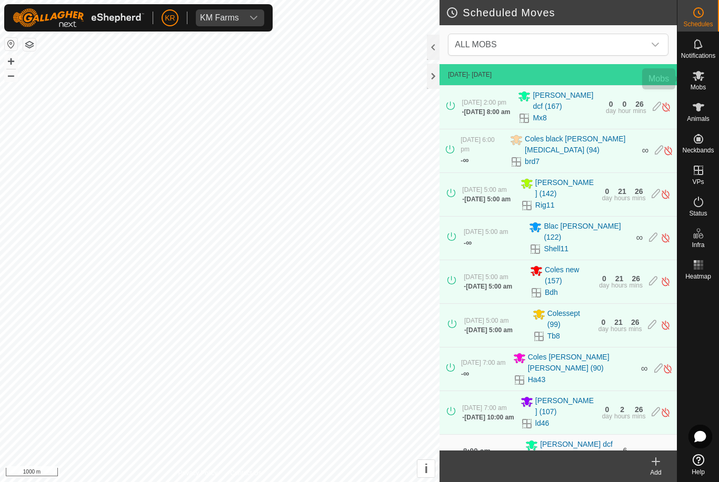
click at [703, 82] on es-mob-svg-icon at bounding box center [698, 75] width 19 height 17
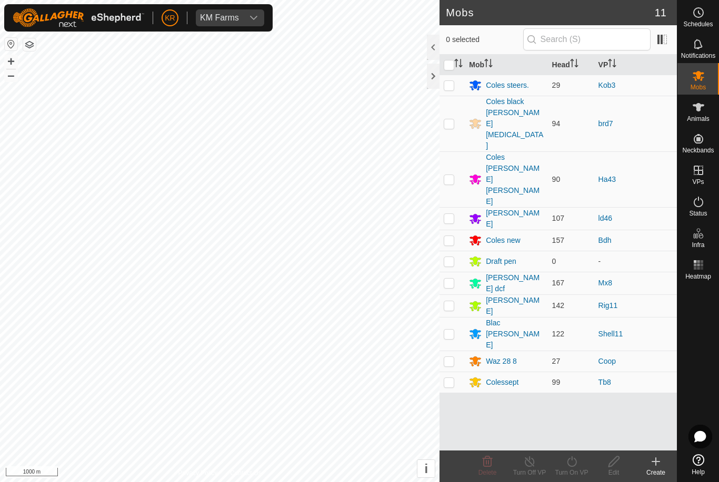
click at [706, 339] on div at bounding box center [698, 367] width 42 height 166
click at [710, 68] on div "Mobs" at bounding box center [698, 79] width 42 height 32
click at [705, 22] on span "Schedules" at bounding box center [697, 24] width 29 height 6
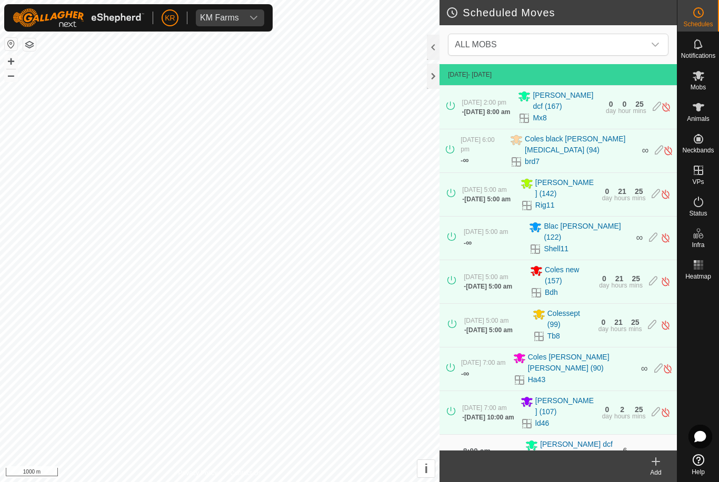
click at [655, 44] on icon "dropdown trigger" at bounding box center [655, 45] width 8 height 8
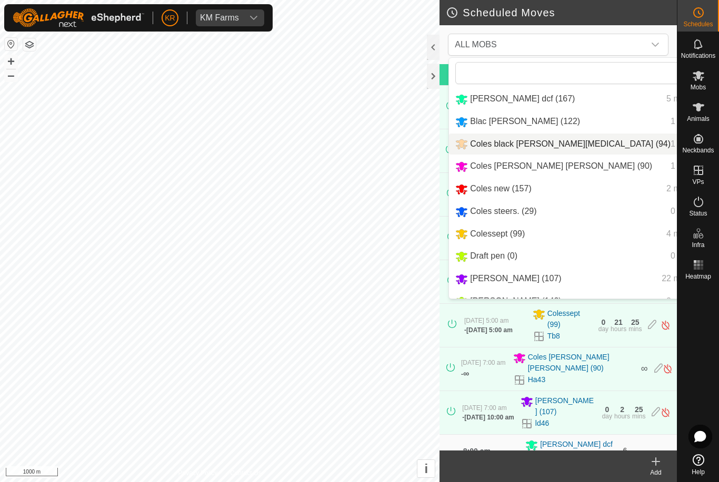
click at [670, 148] on span "1 move" at bounding box center [683, 143] width 27 height 9
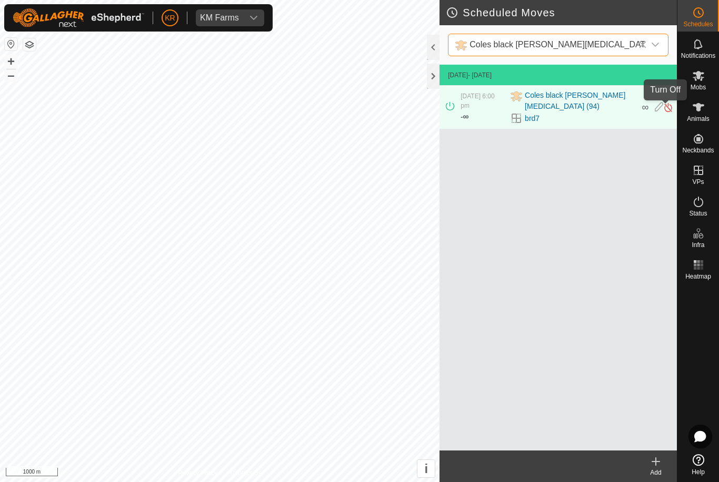
click at [669, 106] on img at bounding box center [668, 107] width 10 height 11
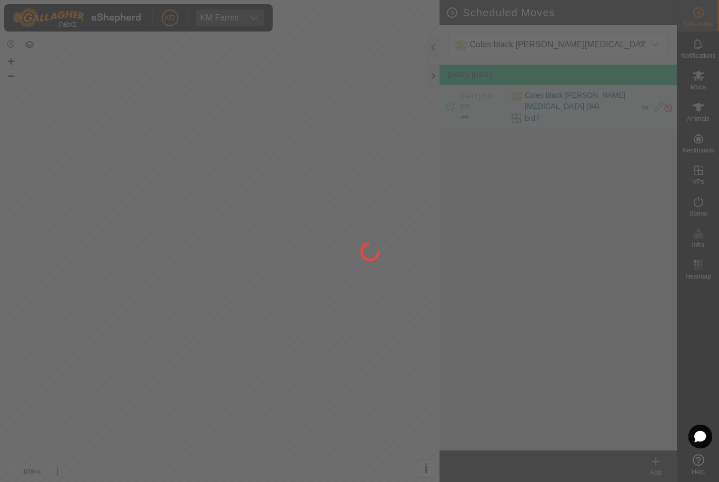
click at [709, 85] on div at bounding box center [359, 241] width 719 height 482
click at [708, 78] on div at bounding box center [359, 241] width 719 height 482
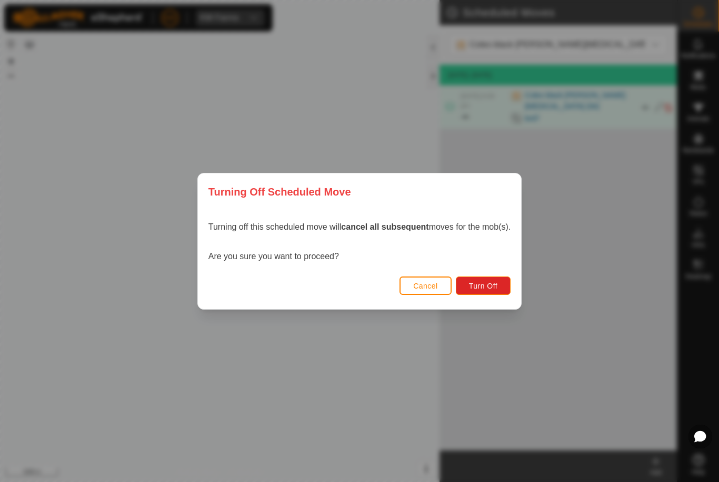
click at [489, 273] on div "Turning off this scheduled move will cancel all subsequent moves for the mob(s)…" at bounding box center [359, 241] width 323 height 63
click at [494, 283] on span "Turn Off" at bounding box center [483, 286] width 29 height 8
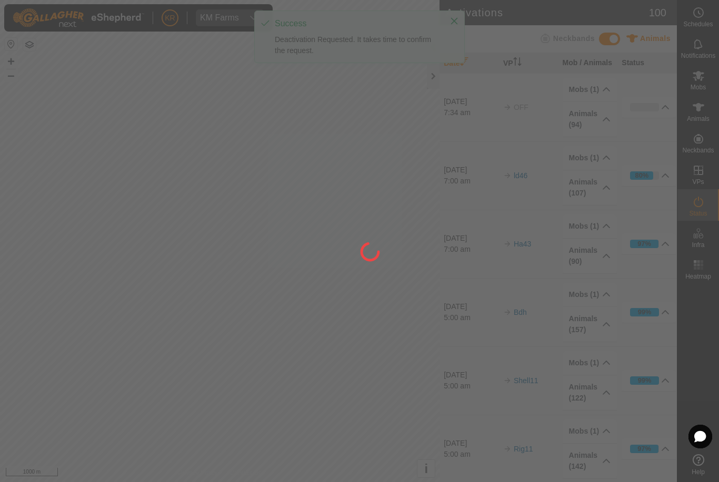
click at [712, 76] on div at bounding box center [359, 241] width 719 height 482
click at [706, 87] on div at bounding box center [359, 241] width 719 height 482
click at [706, 85] on div at bounding box center [359, 241] width 719 height 482
click at [709, 87] on div "Mobs" at bounding box center [698, 79] width 42 height 32
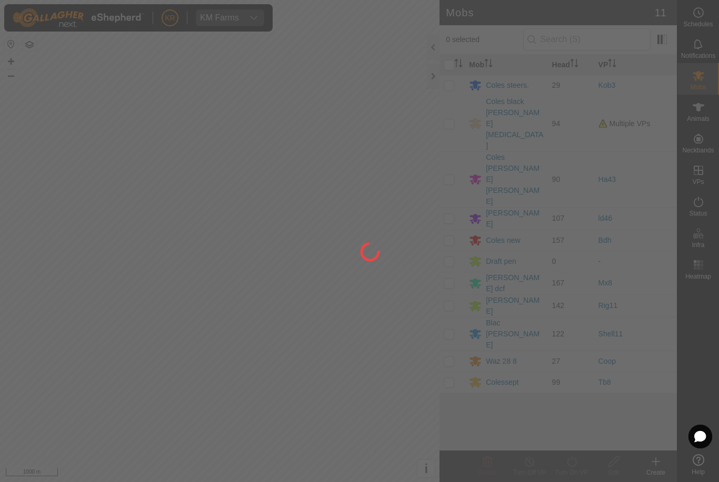
click at [710, 88] on div at bounding box center [359, 241] width 719 height 482
click at [456, 103] on div at bounding box center [359, 241] width 719 height 482
click at [455, 105] on div at bounding box center [359, 241] width 719 height 482
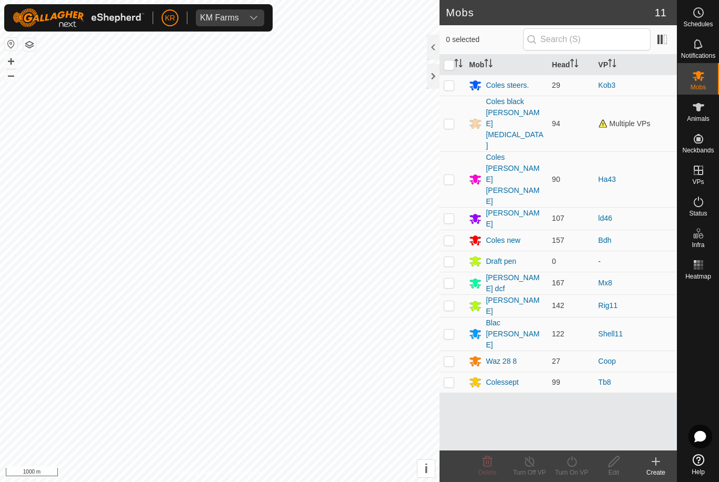
click at [452, 119] on p-checkbox at bounding box center [449, 123] width 11 height 8
checkbox input "true"
click at [580, 462] on turn-on-svg-icon at bounding box center [571, 462] width 42 height 13
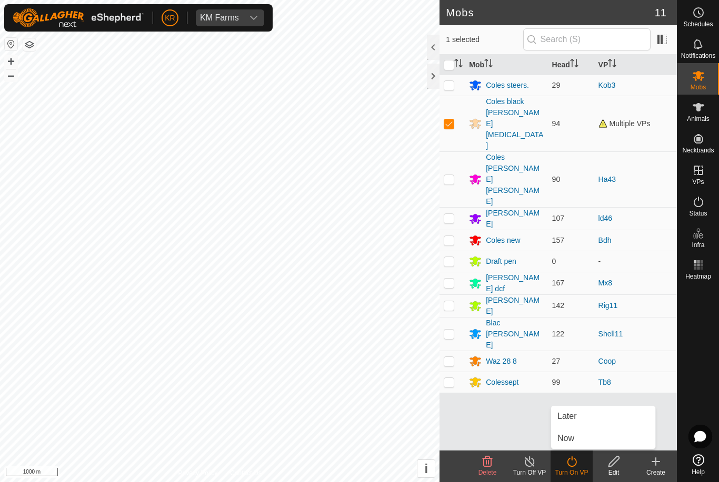
click at [583, 440] on link "Now" at bounding box center [603, 438] width 104 height 21
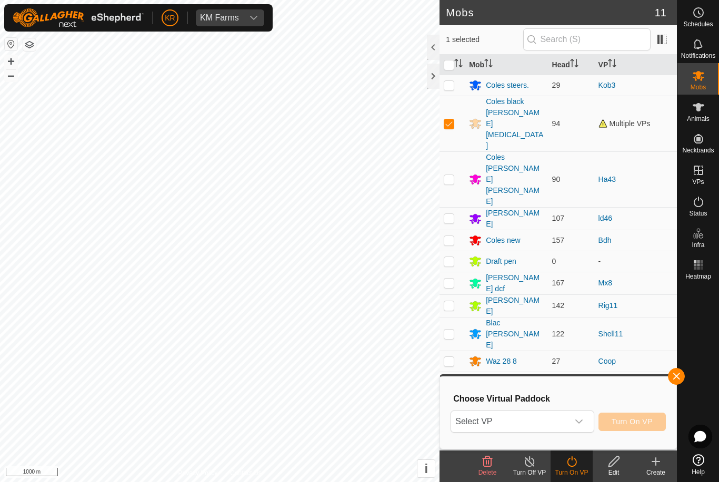
click at [567, 423] on span "Select VP" at bounding box center [509, 421] width 117 height 21
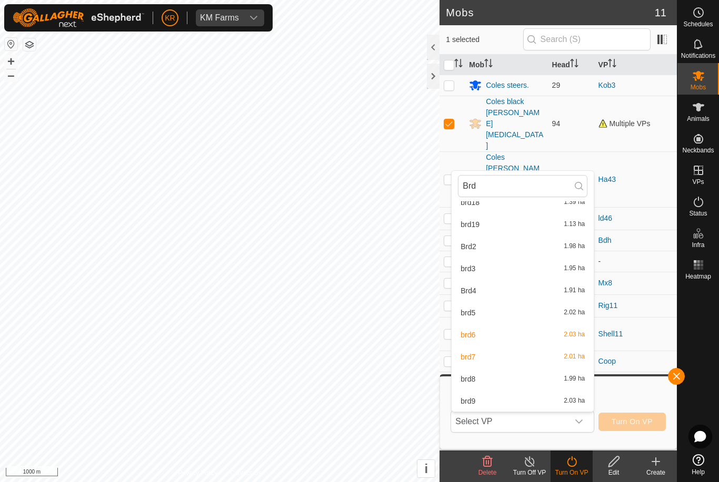
scroll to position [277, 0]
type input "Brd"
click at [544, 381] on div "brd8 1.99 ha" at bounding box center [522, 379] width 129 height 13
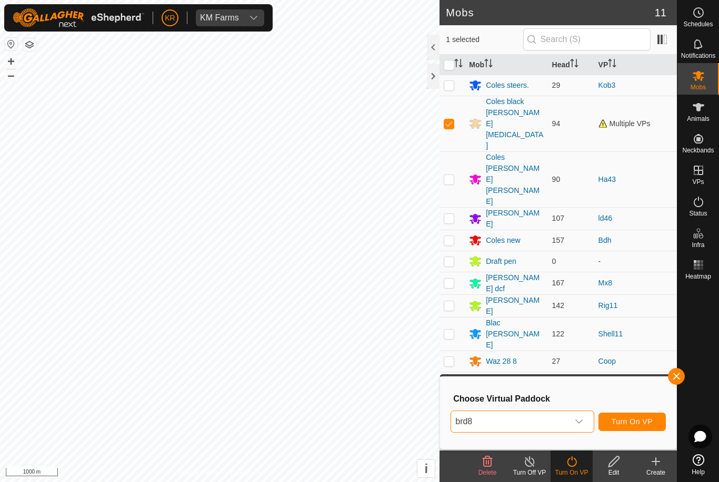
click at [641, 425] on span "Turn On VP" at bounding box center [631, 422] width 41 height 8
